Goal: Use online tool/utility: Use online tool/utility

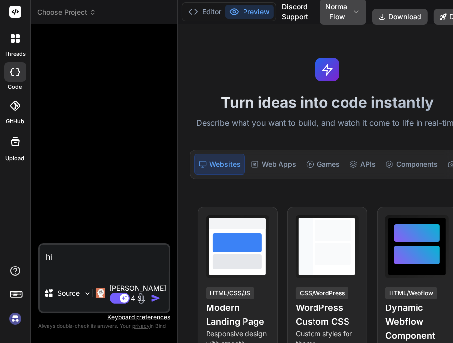
type textarea "x"
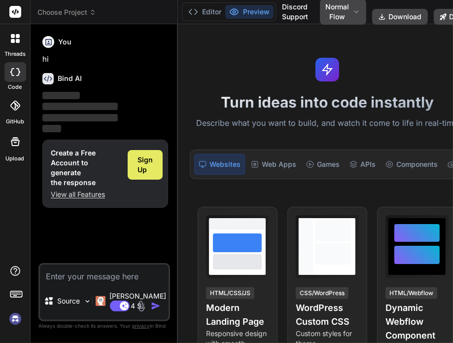
click at [138, 167] on span "Sign Up" at bounding box center [145, 165] width 15 height 20
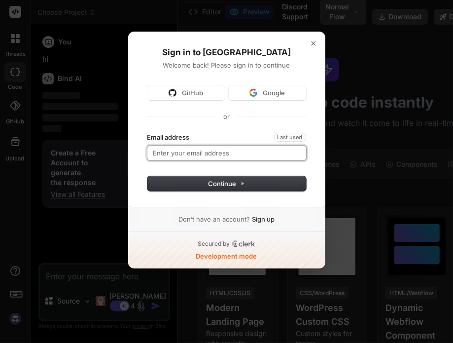
click at [196, 153] on input "Email address" at bounding box center [226, 152] width 159 height 15
type input "b"
click at [147, 133] on button "submit" at bounding box center [147, 133] width 0 height 0
type input "testbind3@mailinator.com"
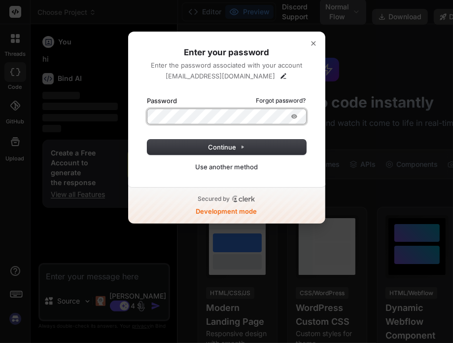
click at [147, 96] on button "submit" at bounding box center [147, 96] width 0 height 0
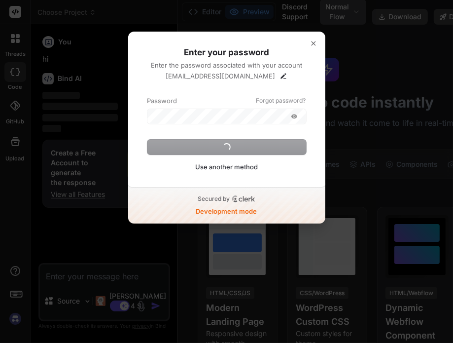
type textarea "x"
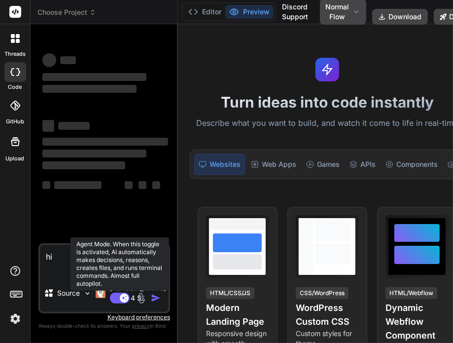
click at [120, 293] on rect at bounding box center [124, 297] width 9 height 9
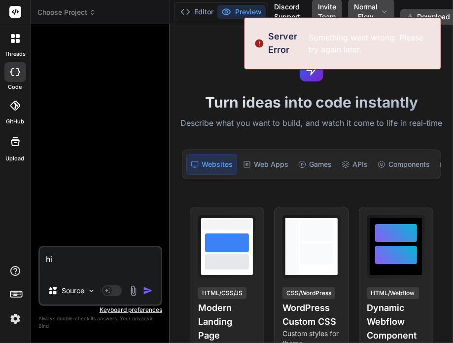
click at [163, 299] on div "Bind AI Web Search Created with Pixso. Code Generator hi Source Agent Mode. Whe…" at bounding box center [101, 183] width 140 height 318
click at [150, 295] on img "button" at bounding box center [148, 291] width 10 height 10
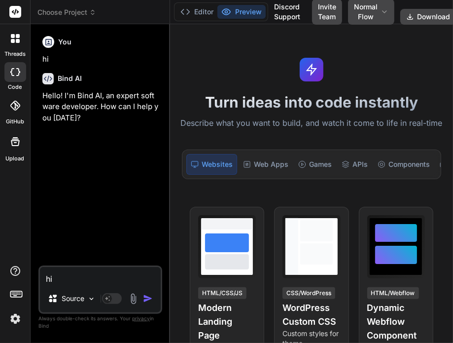
type textarea "x"
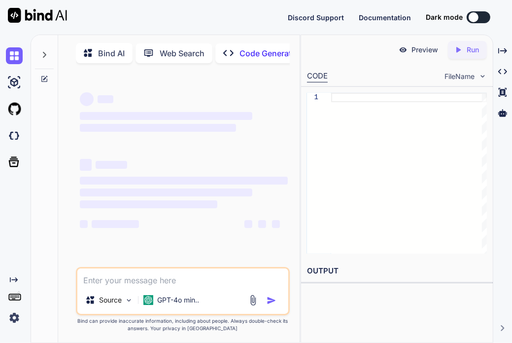
type textarea "x"
type textarea "h"
type textarea "x"
type textarea "hi"
type textarea "x"
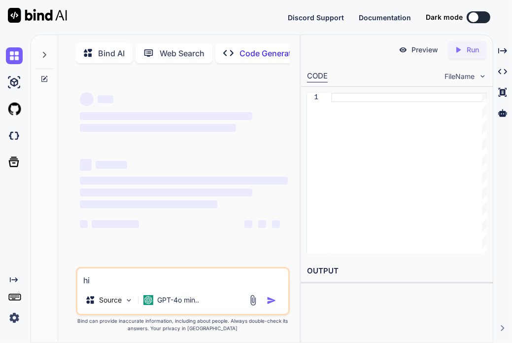
type textarea "hi"
type textarea "x"
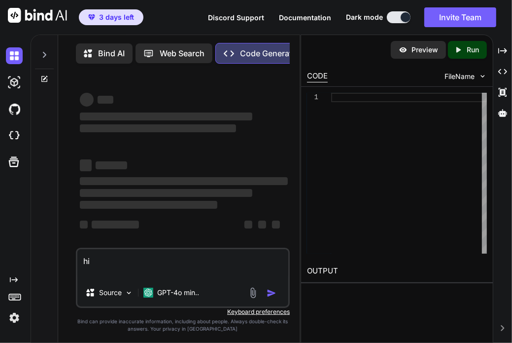
type textarea "hi"
type textarea "x"
type textarea "hi"
type textarea "x"
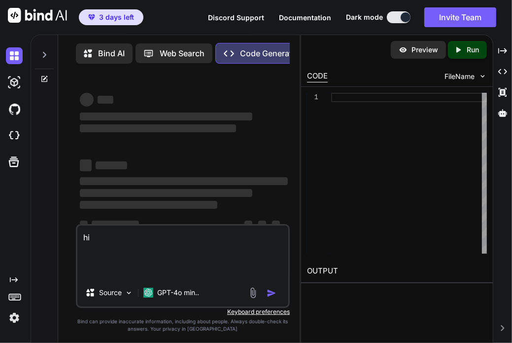
type textarea "hi"
type textarea "x"
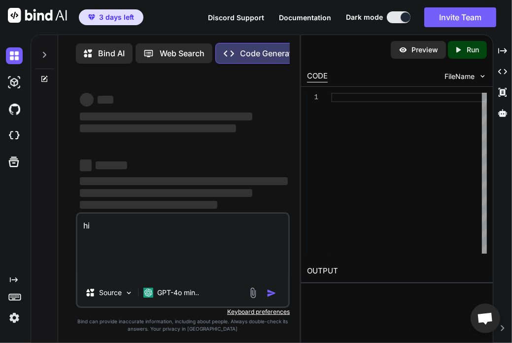
type textarea "hi"
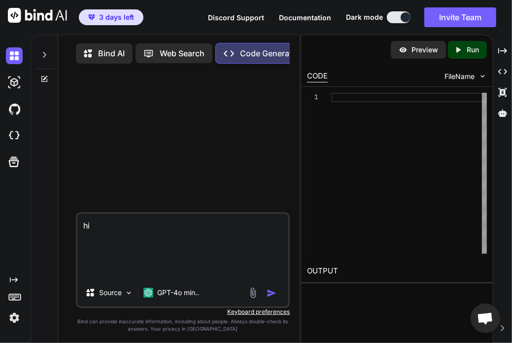
click at [237, 274] on textarea "hi" at bounding box center [182, 246] width 211 height 65
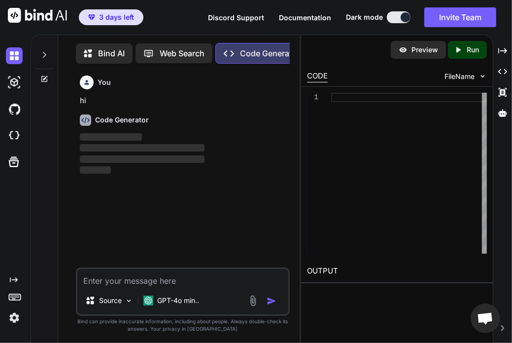
scroll to position [4, 0]
